Goal: Task Accomplishment & Management: Use online tool/utility

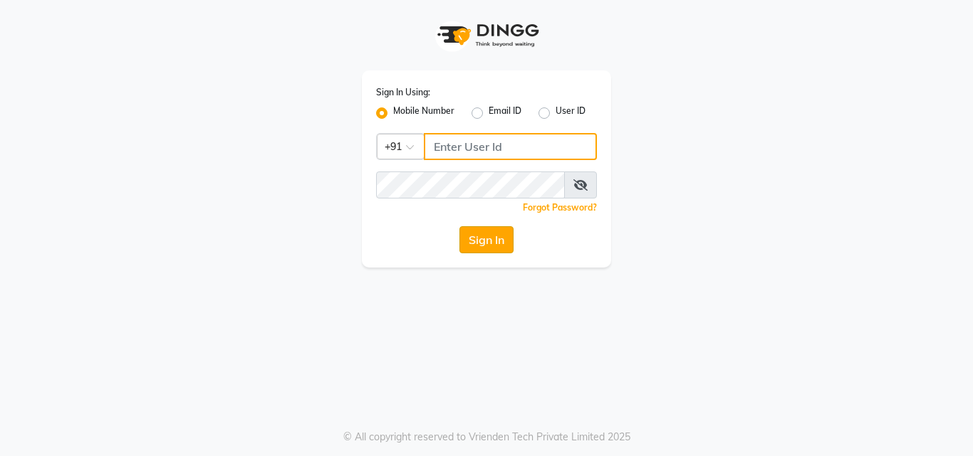
type input "8878248646"
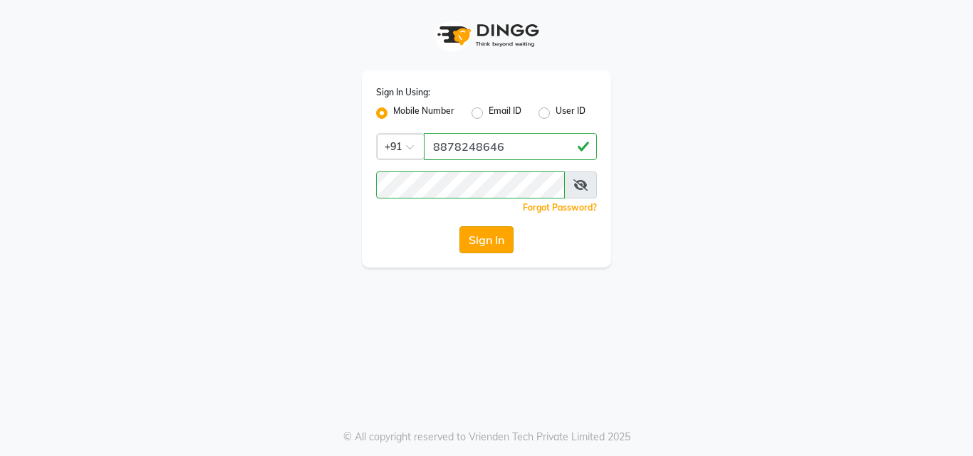
click at [503, 241] on button "Sign In" at bounding box center [486, 239] width 54 height 27
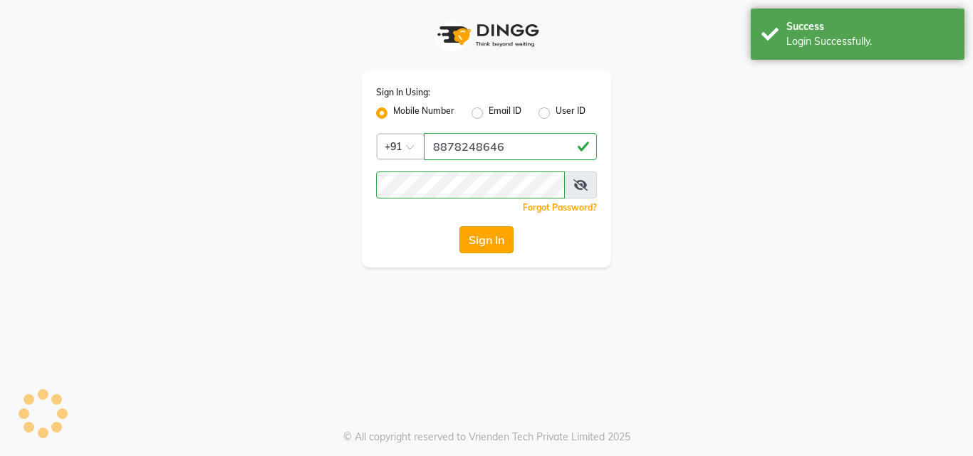
click at [503, 241] on button "Sign In" at bounding box center [486, 239] width 54 height 27
click at [503, 241] on div "Sign In" at bounding box center [486, 239] width 221 height 27
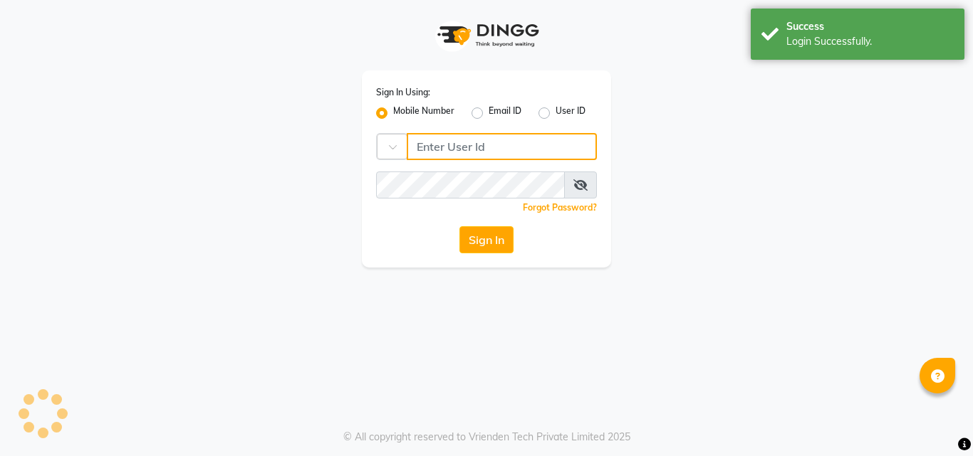
type input "8878248646"
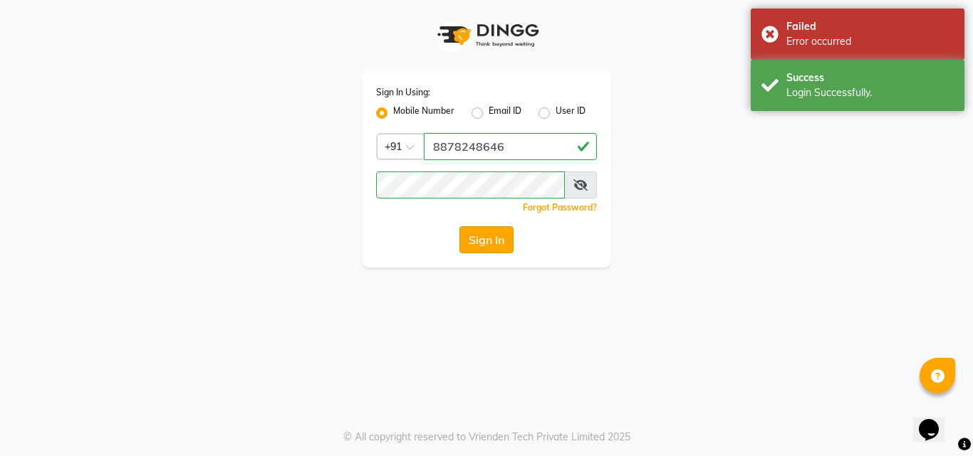
click at [485, 241] on button "Sign In" at bounding box center [486, 239] width 54 height 27
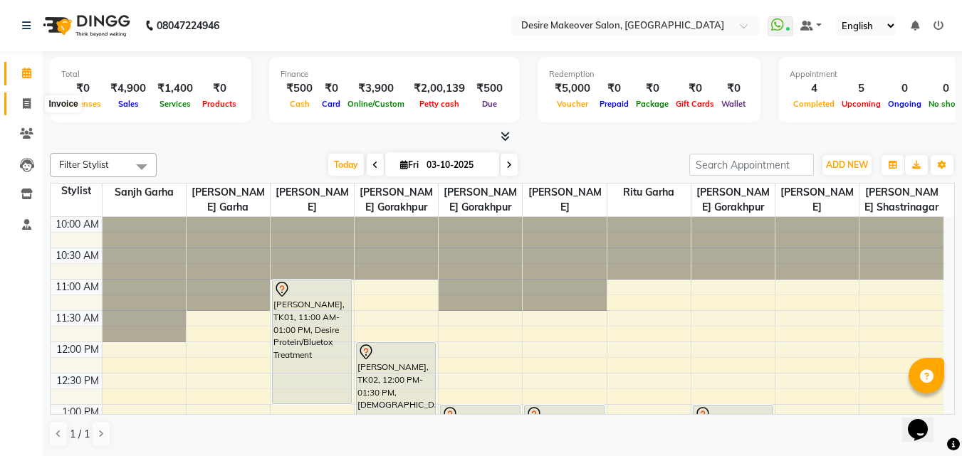
click at [29, 108] on icon at bounding box center [27, 103] width 8 height 11
select select "service"
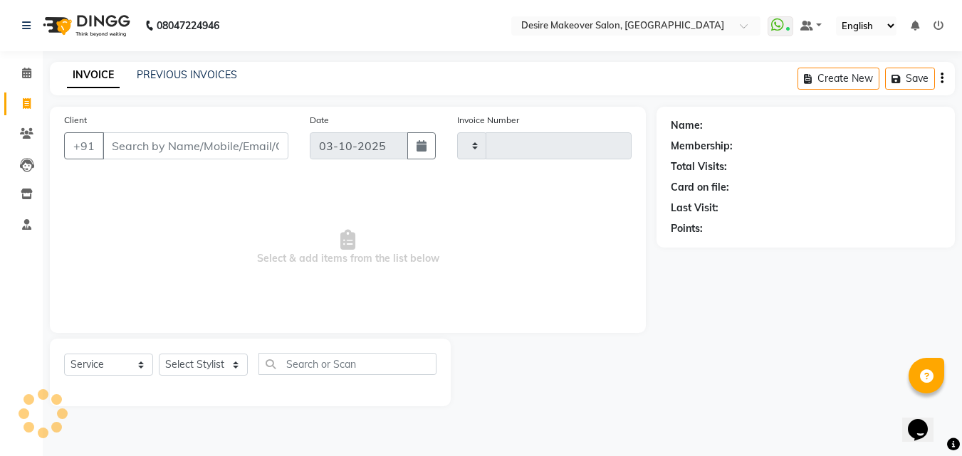
type input "0833"
select select "6198"
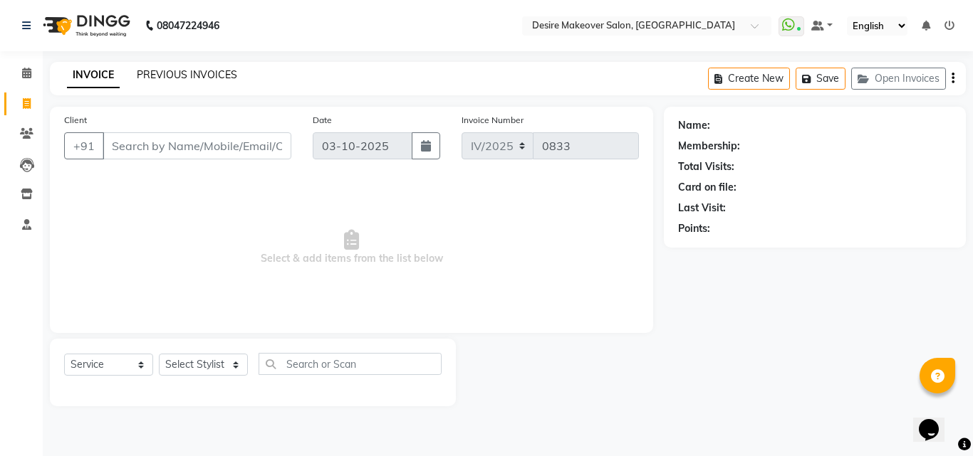
click at [206, 75] on link "PREVIOUS INVOICES" at bounding box center [187, 74] width 100 height 13
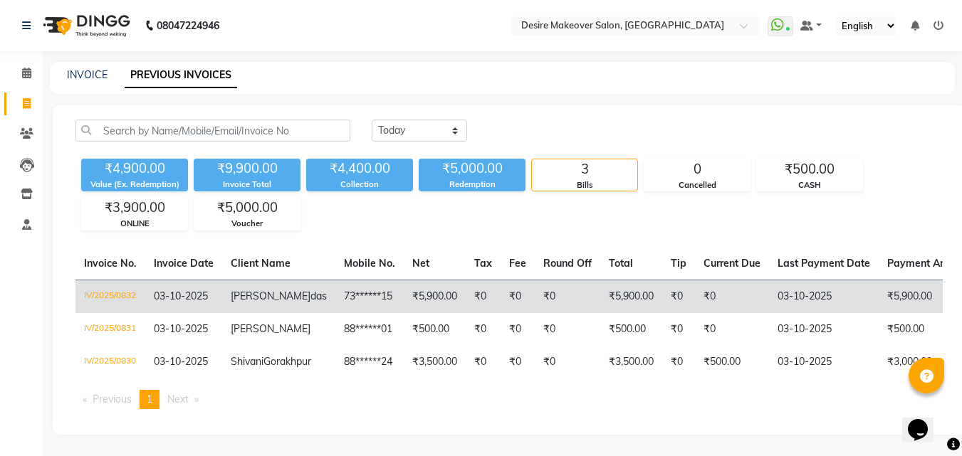
click at [287, 292] on td "nancy das" at bounding box center [278, 296] width 113 height 33
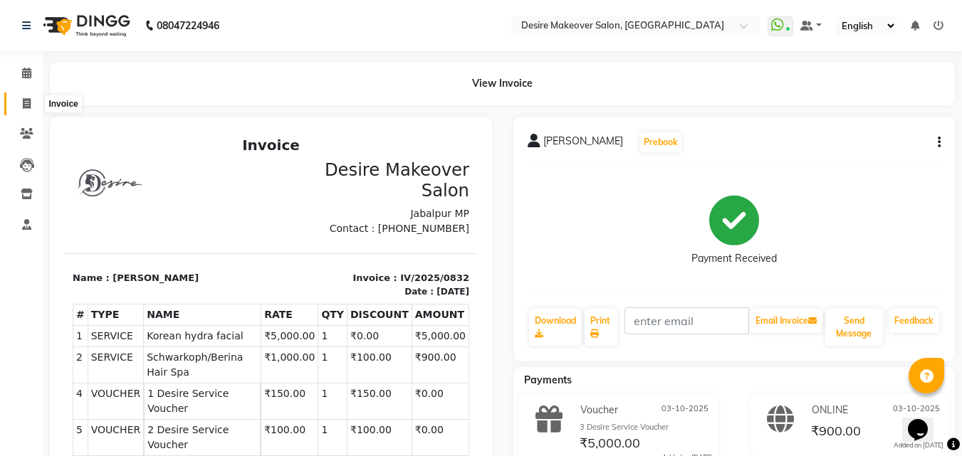
click at [23, 105] on icon at bounding box center [27, 103] width 8 height 11
select select "service"
